Goal: Check status: Check status

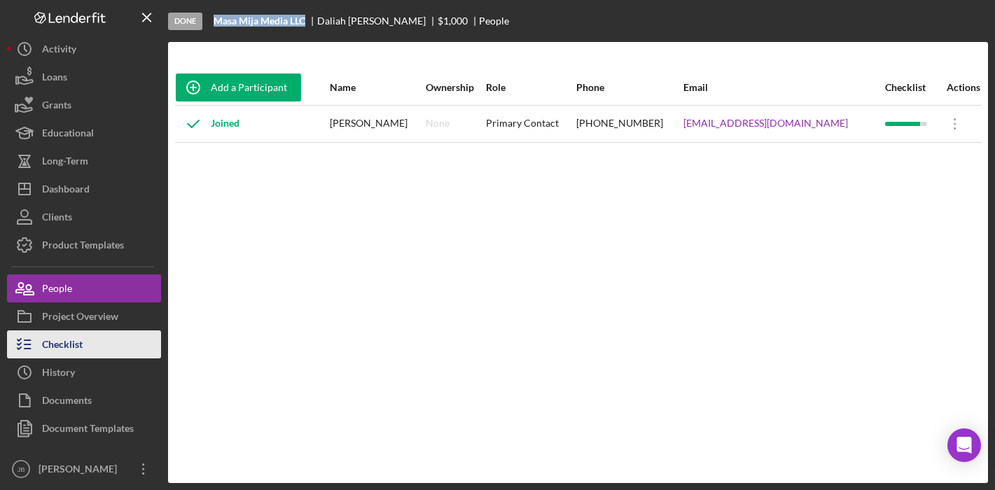
click at [85, 337] on button "Checklist" at bounding box center [84, 344] width 154 height 28
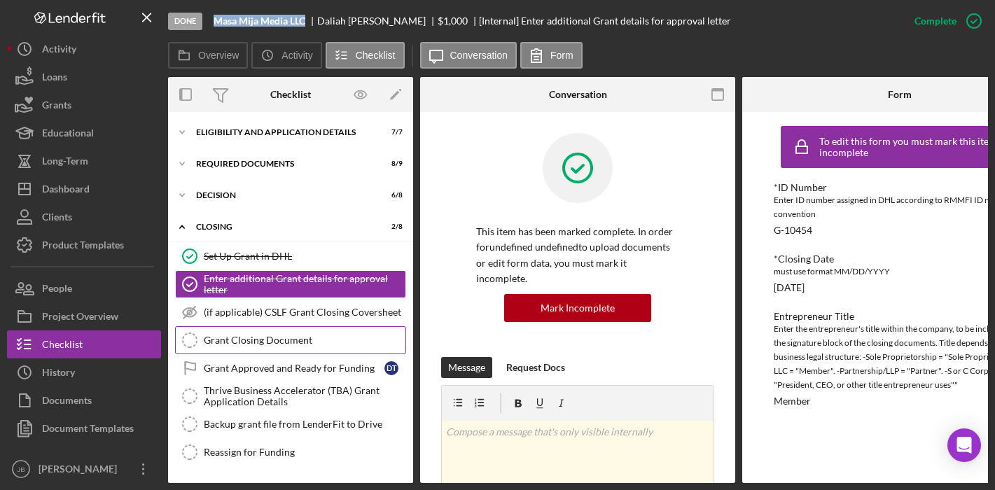
click at [232, 341] on div "Grant Closing Document" at bounding box center [305, 340] width 202 height 11
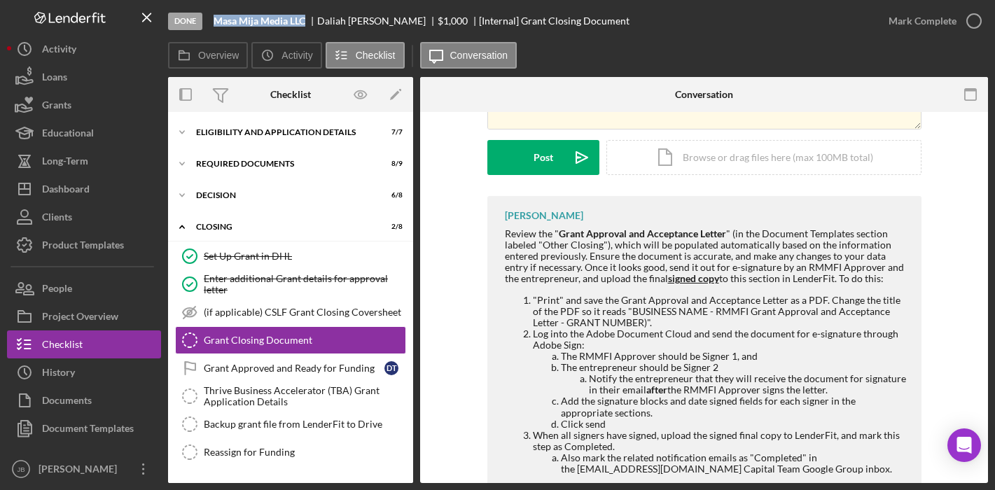
scroll to position [181, 0]
